Goal: Go to known website: Access a specific website the user already knows

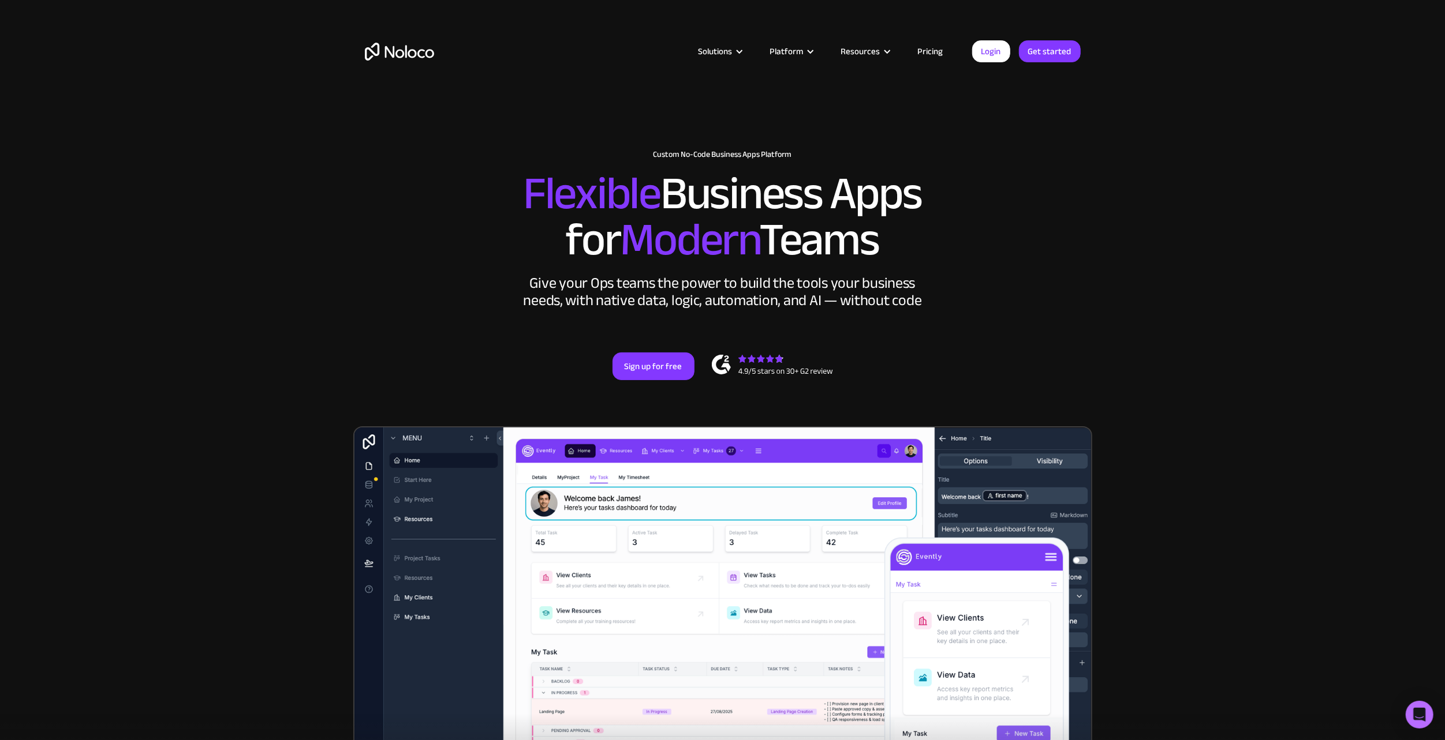
click at [1012, 50] on div "Login Get started" at bounding box center [1026, 51] width 108 height 22
click at [1007, 50] on link "Login" at bounding box center [991, 51] width 38 height 22
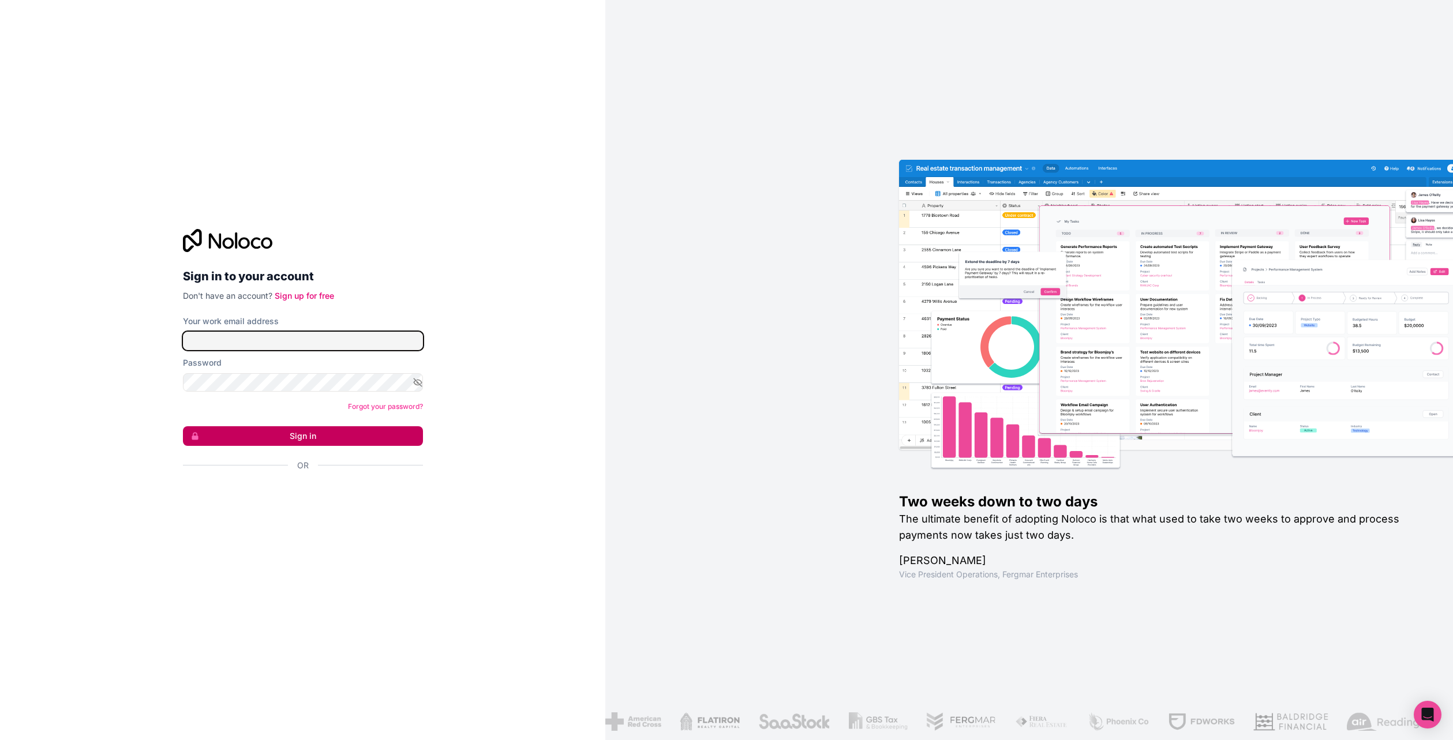
type input "lucas@bokettobrands.com"
click at [360, 430] on button "Sign in" at bounding box center [303, 436] width 240 height 20
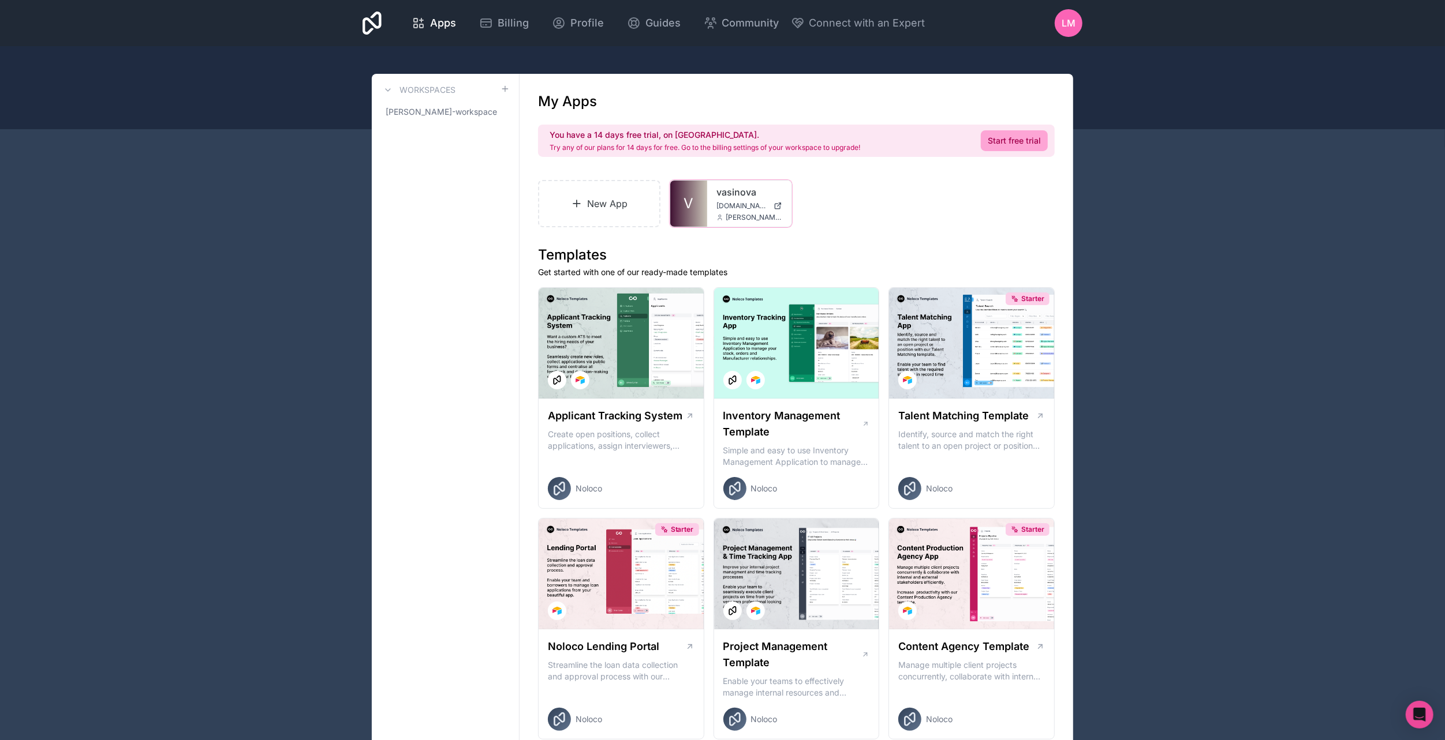
click at [699, 189] on link "V" at bounding box center [688, 204] width 37 height 46
